Goal: Task Accomplishment & Management: Manage account settings

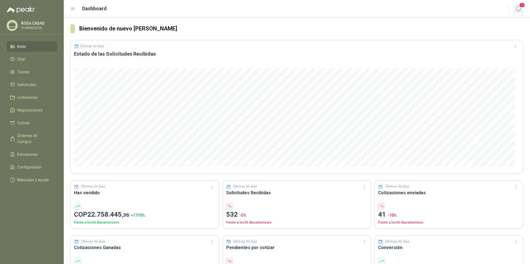
click at [520, 9] on icon "button" at bounding box center [518, 8] width 5 height 5
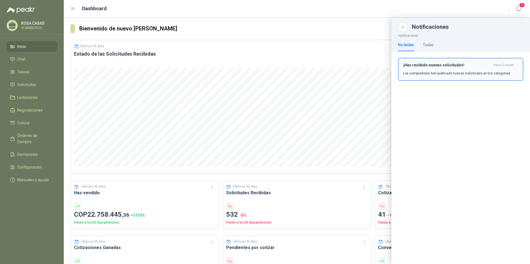
click at [451, 69] on div "¡Has recibido nuevas solicitudes! hace 2 horas Los compradores han publicado nu…" at bounding box center [460, 69] width 115 height 13
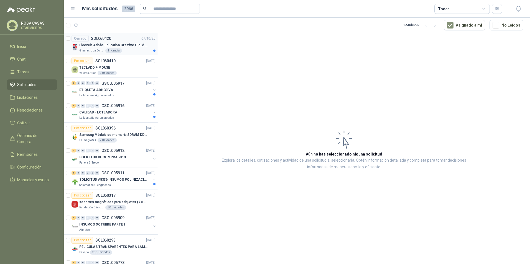
click at [133, 49] on div "Gimnasio La Colina 1 licencia" at bounding box center [117, 50] width 76 height 4
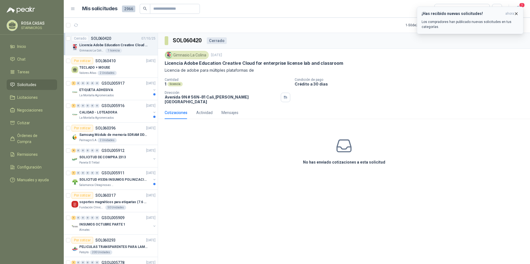
click at [482, 26] on p "Los compradores han publicado nuevas solicitudes en tus categorías." at bounding box center [469, 24] width 97 height 10
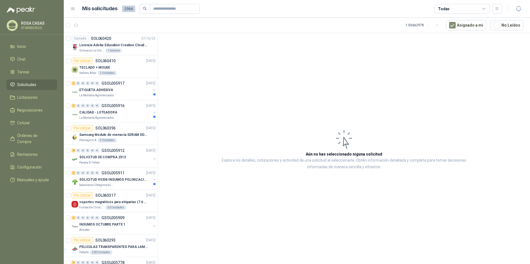
drag, startPoint x: 307, startPoint y: 140, endPoint x: 298, endPoint y: 140, distance: 8.6
click at [307, 140] on article "Aún no has seleccionado niguna solicitud Explora los detalles, cotizaciones y a…" at bounding box center [344, 149] width 372 height 233
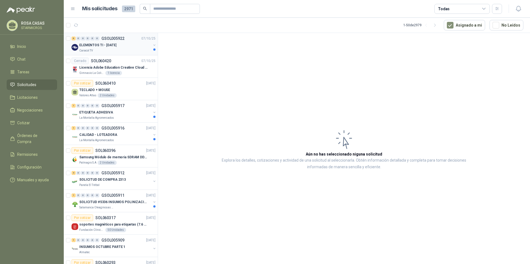
click at [110, 50] on div "Caracol TV" at bounding box center [115, 50] width 72 height 4
